Goal: Transaction & Acquisition: Register for event/course

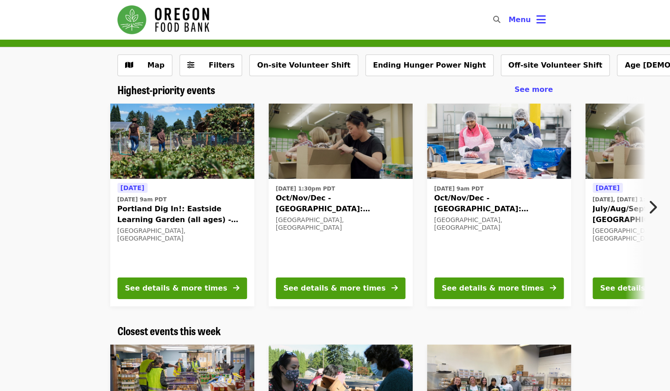
click at [244, 323] on div "Highest-priority events See more [DATE] [DATE] 9am PDT [GEOGRAPHIC_DATA] Dig In…" at bounding box center [335, 203] width 670 height 241
click at [529, 23] on span "Menu" at bounding box center [520, 19] width 23 height 9
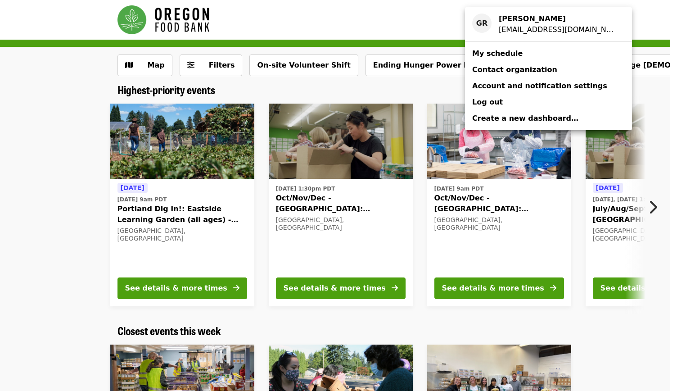
click at [504, 53] on span "My schedule" at bounding box center [497, 53] width 50 height 9
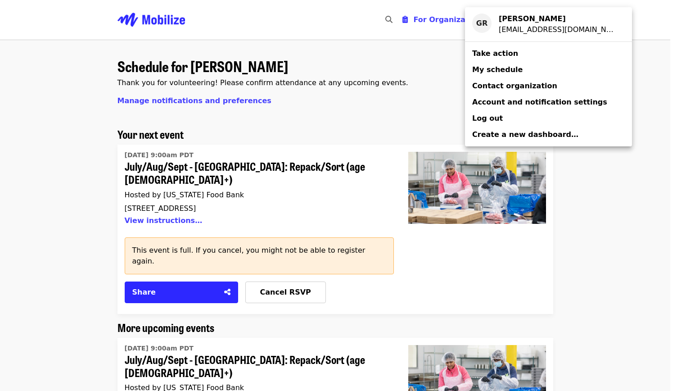
click at [301, 124] on div "Account menu" at bounding box center [338, 195] width 677 height 391
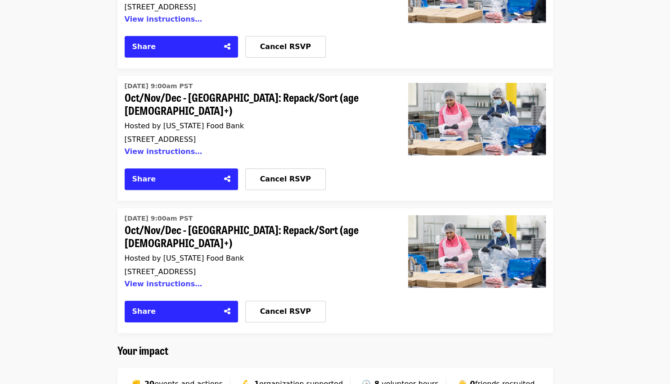
scroll to position [2152, 0]
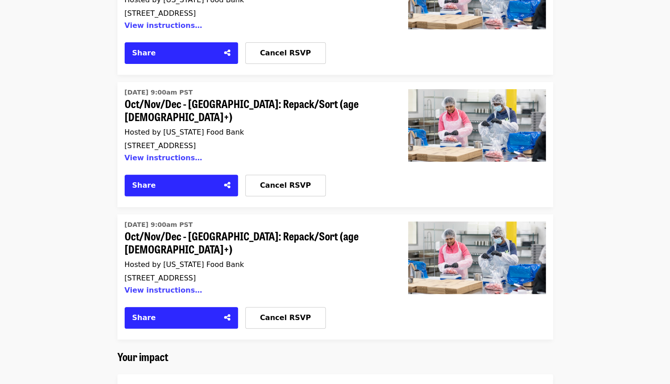
click at [270, 386] on span "organization supported" at bounding box center [301, 390] width 84 height 9
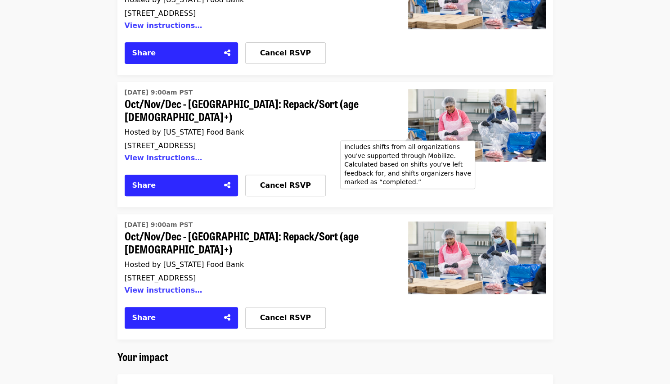
click at [389, 386] on span "volunteer hours" at bounding box center [410, 390] width 57 height 9
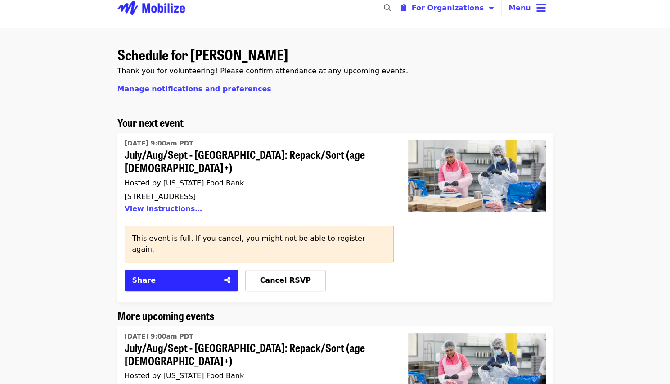
scroll to position [0, 0]
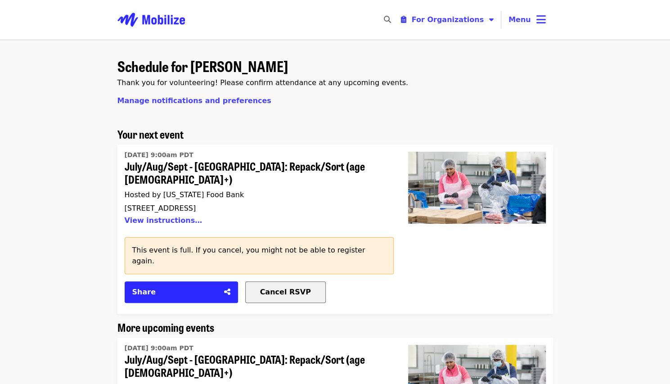
click at [279, 287] on div "Cancel RSVP" at bounding box center [286, 292] width 80 height 11
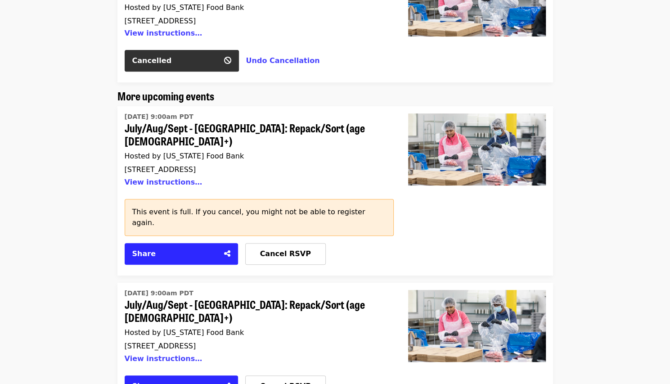
scroll to position [188, 0]
click at [271, 381] on span "Cancel RSVP" at bounding box center [285, 385] width 51 height 9
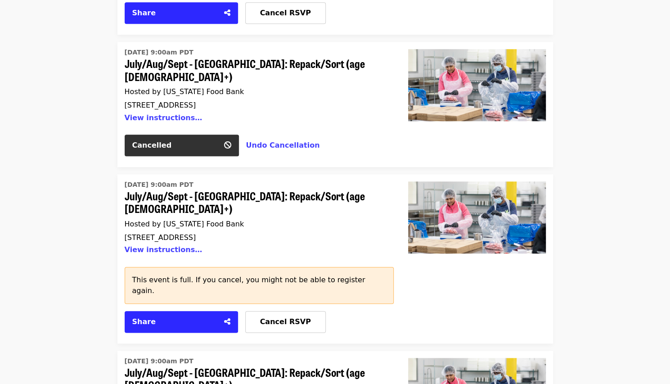
scroll to position [428, 0]
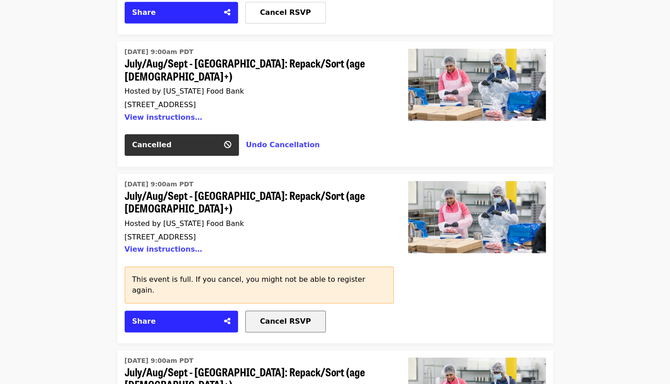
click at [285, 317] on span "Cancel RSVP" at bounding box center [285, 321] width 51 height 9
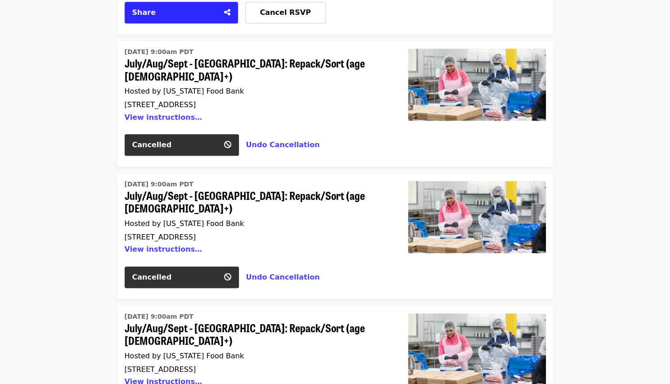
click at [285, 310] on link "[DATE] 9:00am PDT July/Aug/Sept - [GEOGRAPHIC_DATA]: Repack/Sort (age [DEMOGRAP…" at bounding box center [256, 351] width 262 height 82
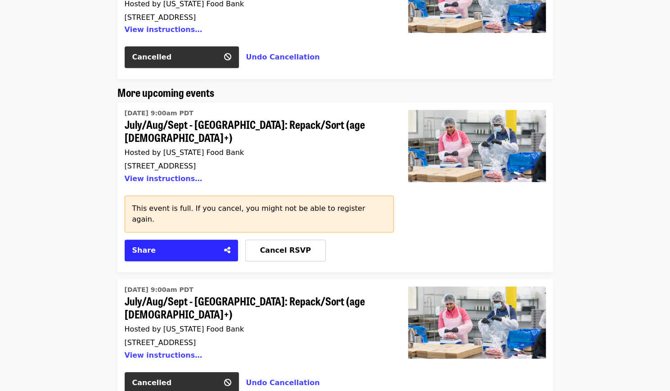
scroll to position [95, 0]
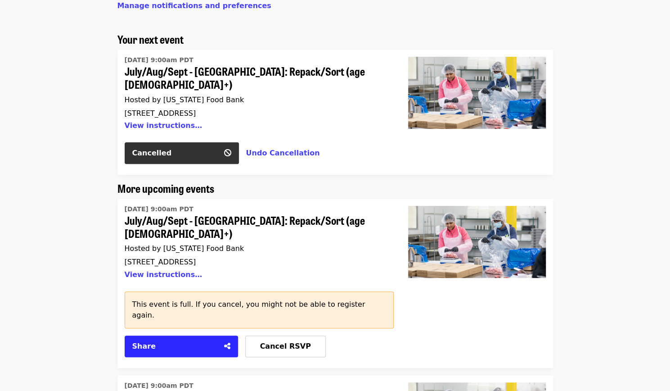
click at [158, 214] on span "July/Aug/Sept - [GEOGRAPHIC_DATA]: Repack/Sort (age [DEMOGRAPHIC_DATA]+)" at bounding box center [256, 227] width 262 height 26
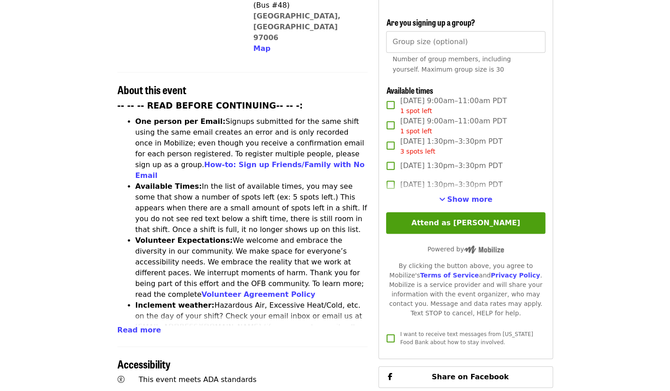
scroll to position [282, 0]
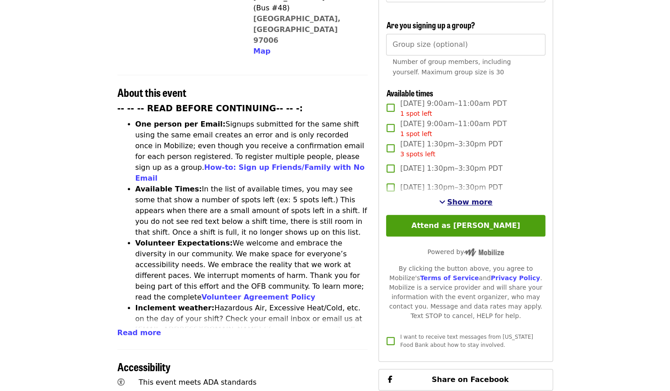
click at [451, 197] on button "Show more" at bounding box center [466, 202] width 54 height 11
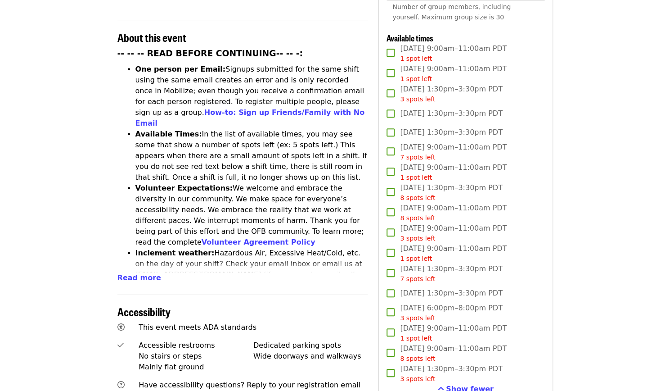
scroll to position [324, 0]
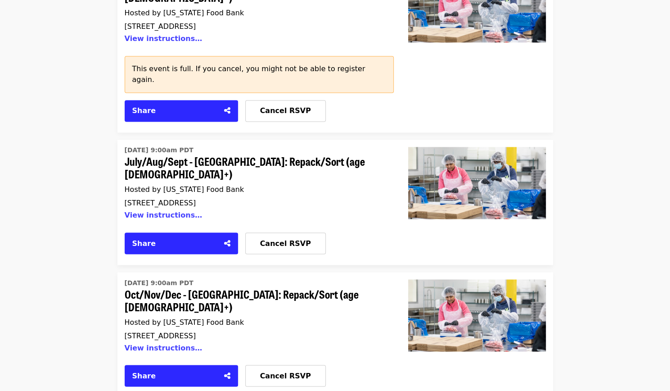
scroll to position [788, 0]
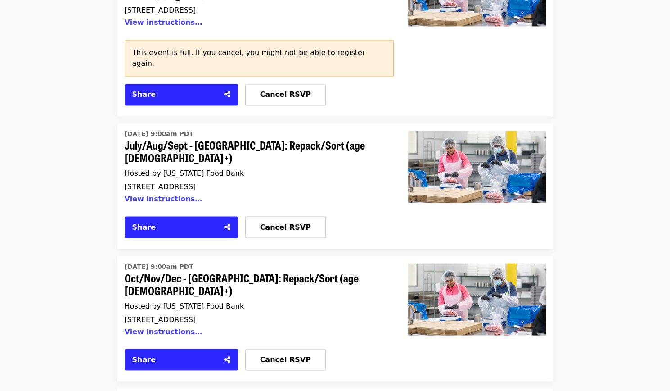
click at [164, 271] on span "Oct/Nov/Dec - [GEOGRAPHIC_DATA]: Repack/Sort (age [DEMOGRAPHIC_DATA]+)" at bounding box center [256, 284] width 262 height 26
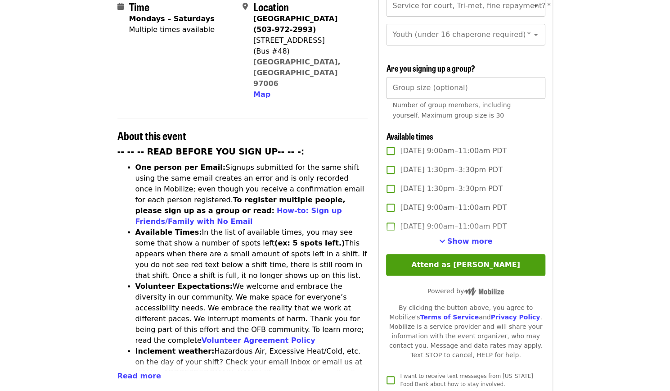
scroll to position [239, 0]
click at [464, 241] on span "Show more" at bounding box center [469, 240] width 45 height 9
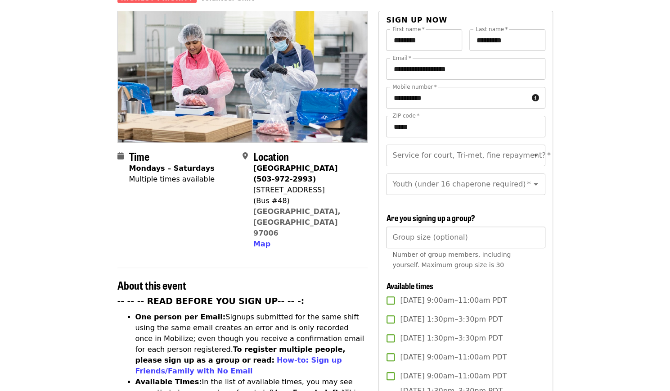
scroll to position [0, 0]
